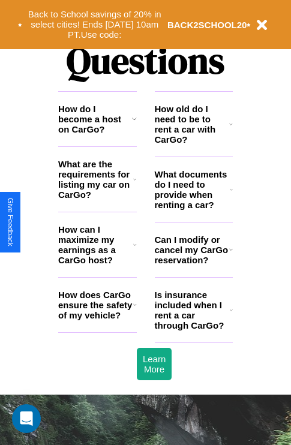
scroll to position [1453, 0]
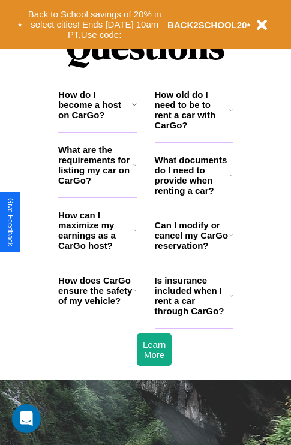
click at [231, 300] on icon at bounding box center [231, 296] width 3 height 10
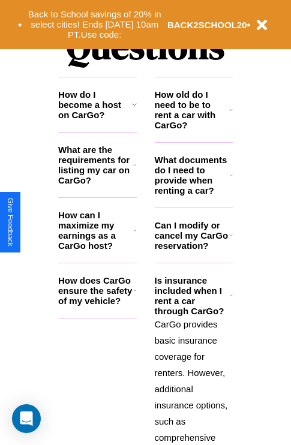
click at [97, 306] on h3 "How does CarGo ensure the safety of my vehicle?" at bounding box center [95, 290] width 75 height 31
click at [230, 240] on icon at bounding box center [231, 235] width 4 height 10
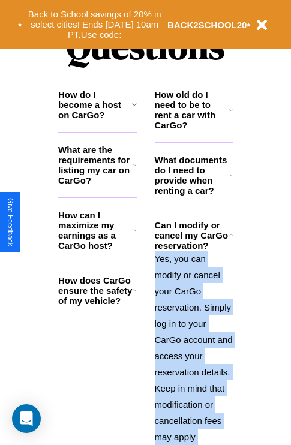
click at [230, 236] on polyline at bounding box center [230, 235] width 3 height 2
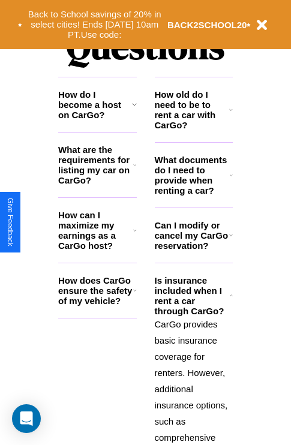
click at [134, 295] on icon at bounding box center [135, 290] width 4 height 10
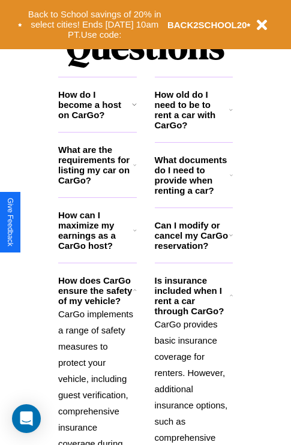
click at [134, 235] on icon at bounding box center [135, 230] width 4 height 10
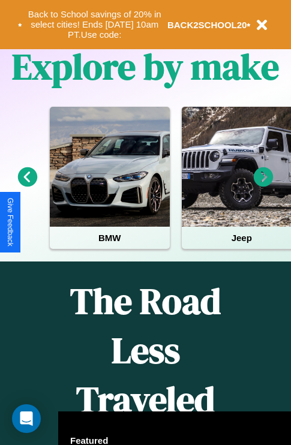
scroll to position [185, 0]
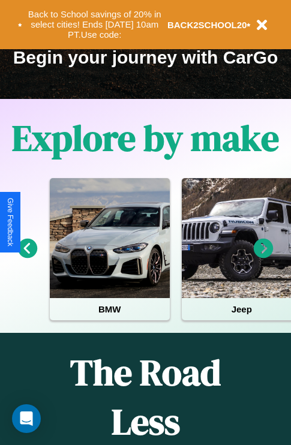
click at [263, 257] on icon at bounding box center [264, 249] width 20 height 20
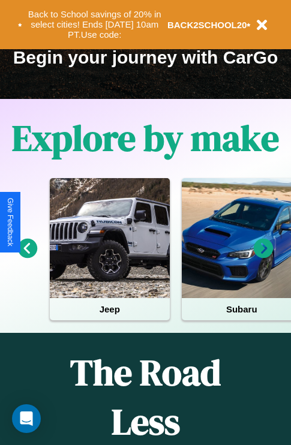
click at [263, 257] on icon at bounding box center [264, 249] width 20 height 20
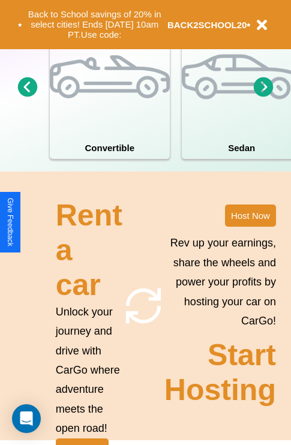
scroll to position [934, 0]
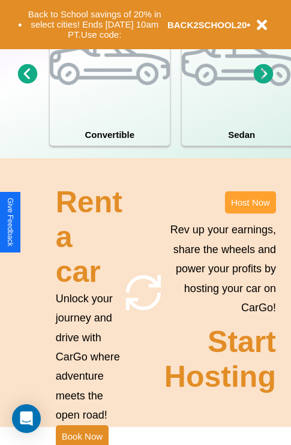
click at [250, 213] on button "Host Now" at bounding box center [250, 202] width 51 height 22
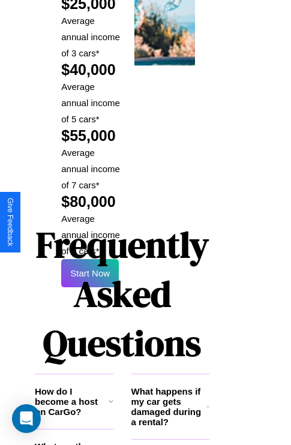
scroll to position [1765, 23]
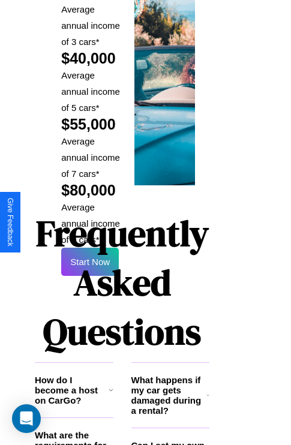
click at [90, 222] on h1 "Frequently Asked Questions" at bounding box center [122, 283] width 175 height 160
